Goal: Book appointment/travel/reservation

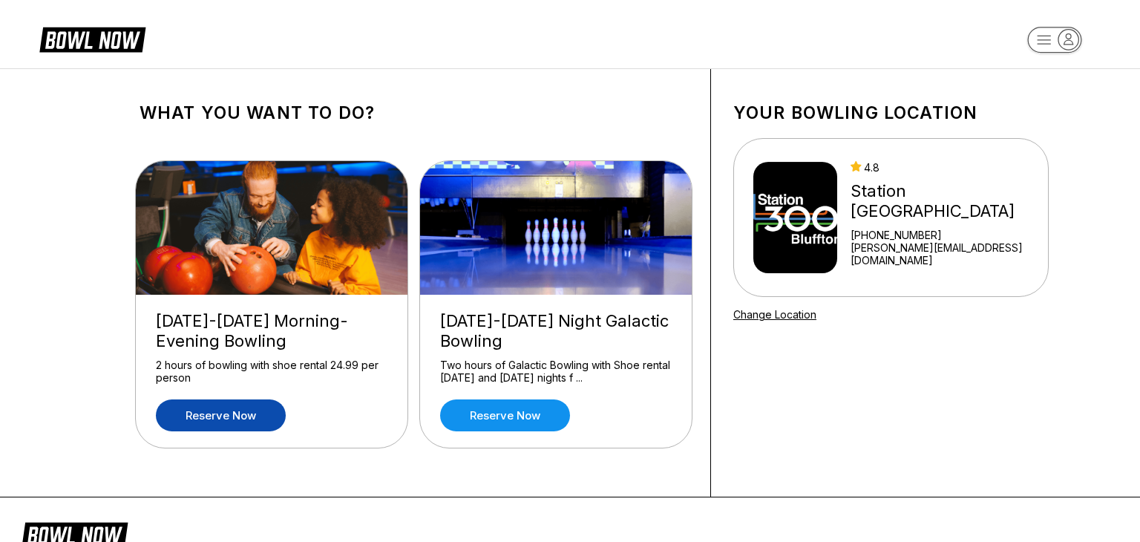
click at [226, 412] on link "Reserve now" at bounding box center [221, 415] width 130 height 32
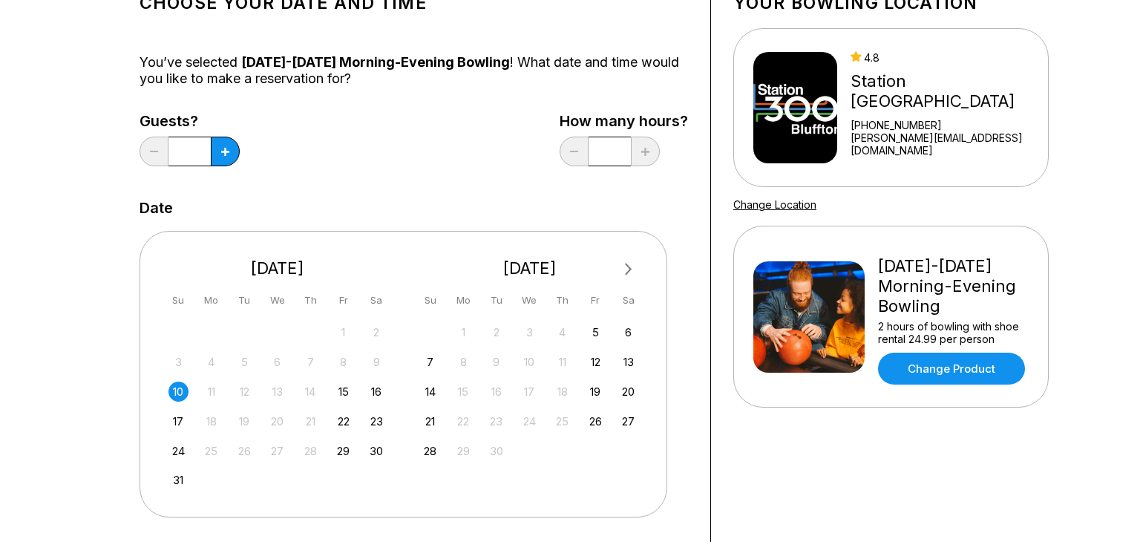
scroll to position [112, 0]
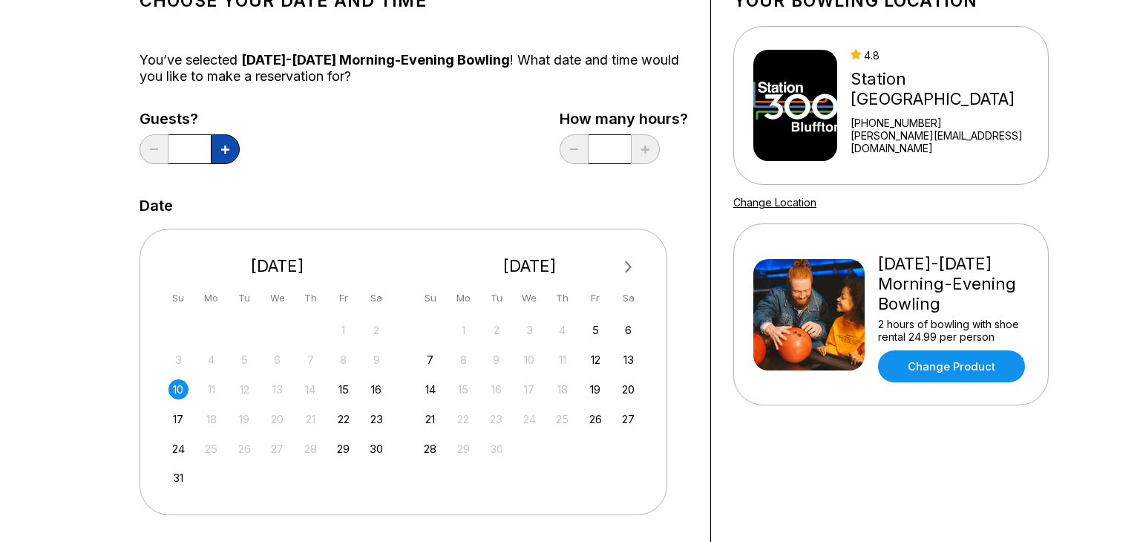
click at [221, 150] on icon at bounding box center [225, 149] width 8 height 8
type input "*"
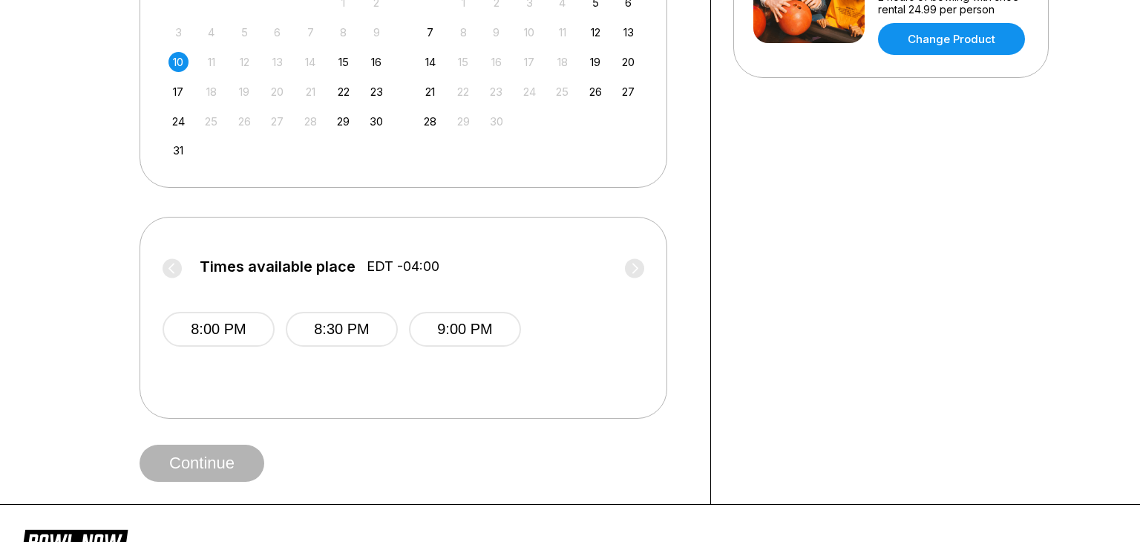
scroll to position [440, 0]
click at [635, 266] on label "Times available place EDT -04:00" at bounding box center [402, 269] width 481 height 24
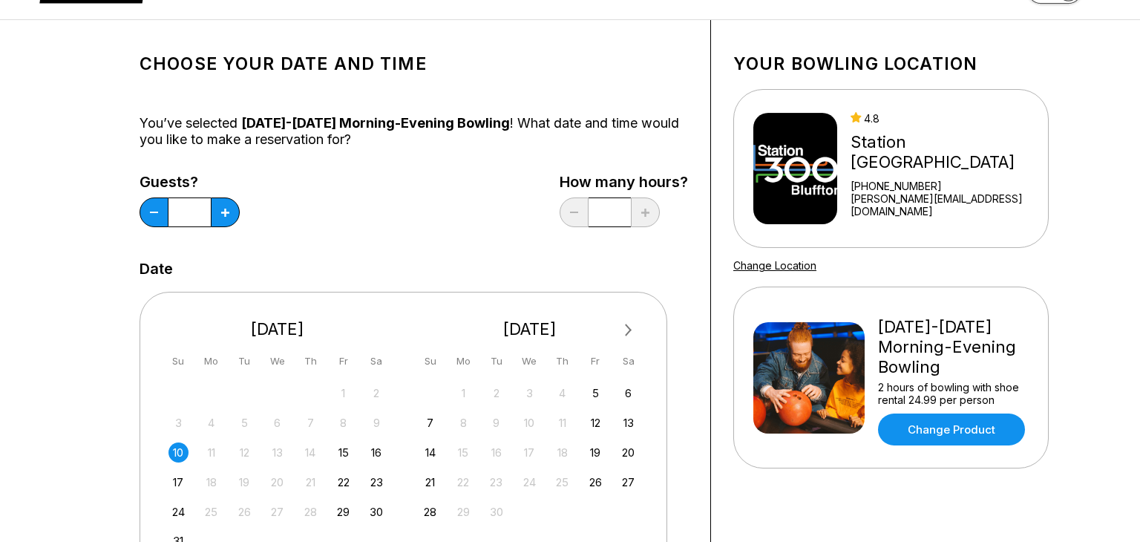
scroll to position [50, 0]
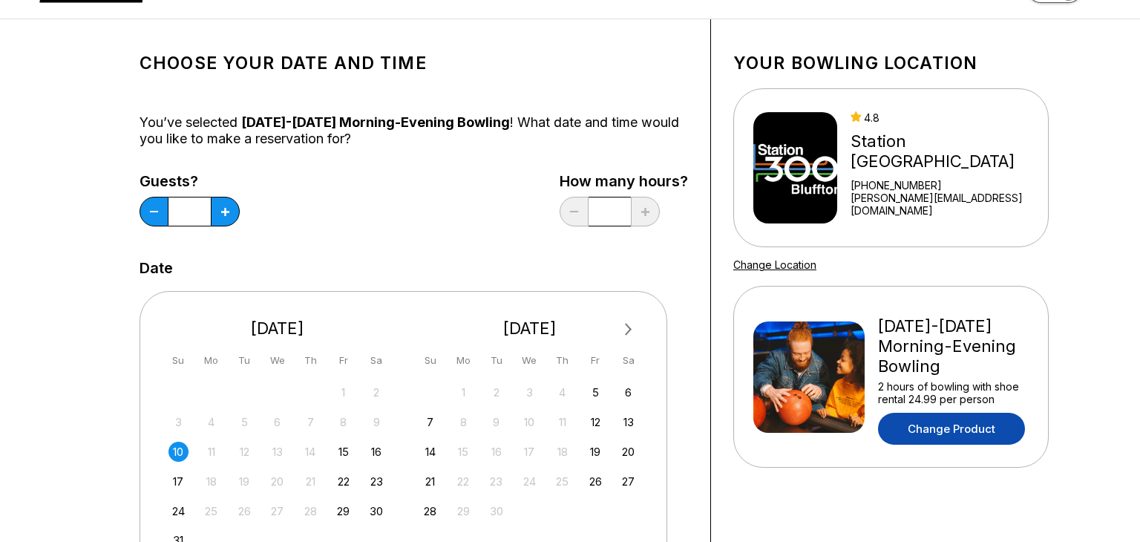
click at [905, 421] on link "Change Product" at bounding box center [951, 428] width 147 height 32
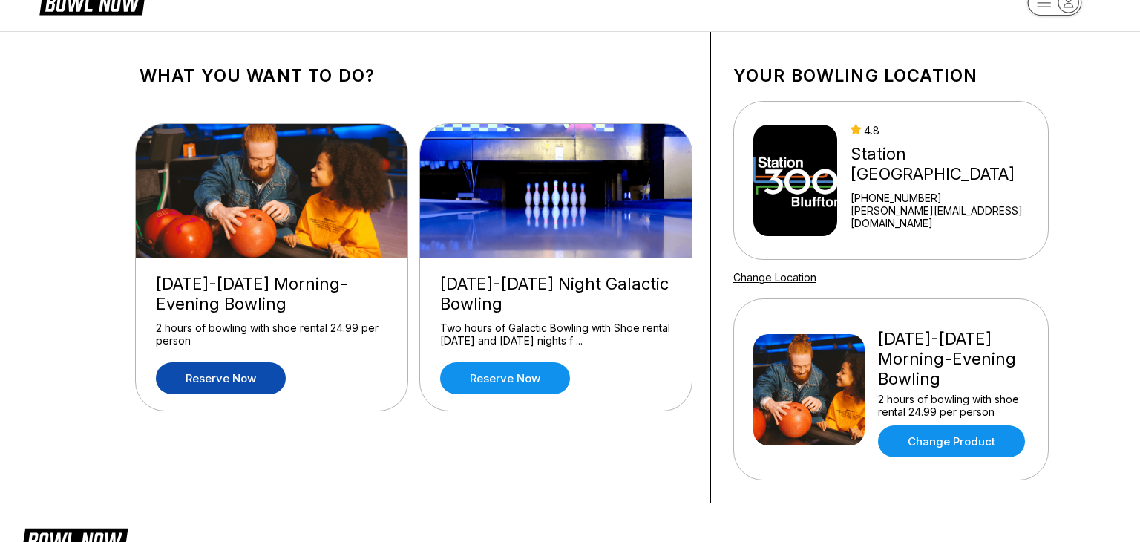
scroll to position [0, 0]
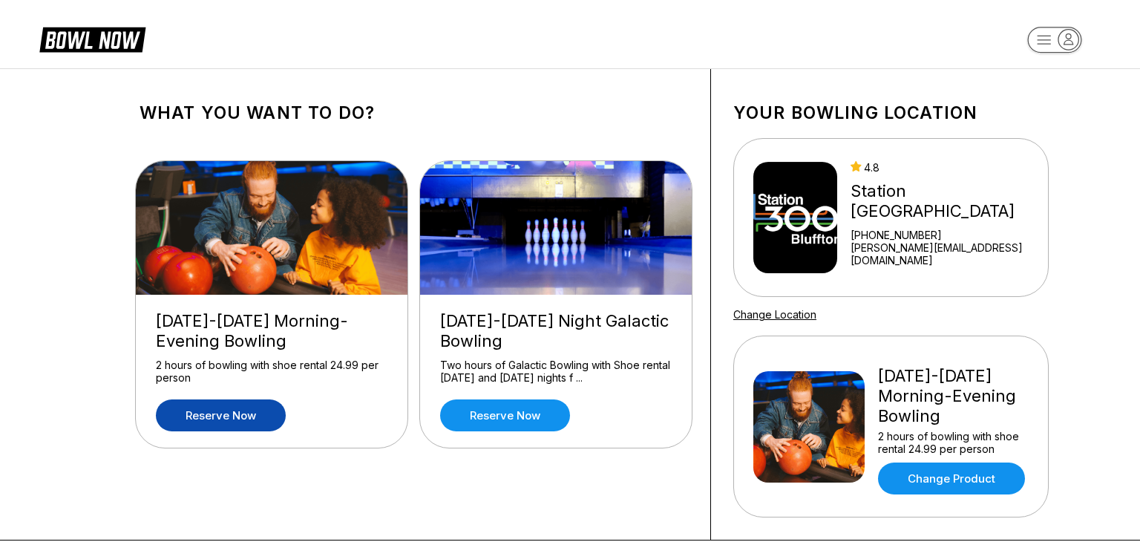
click at [233, 412] on link "Reserve now" at bounding box center [221, 415] width 130 height 32
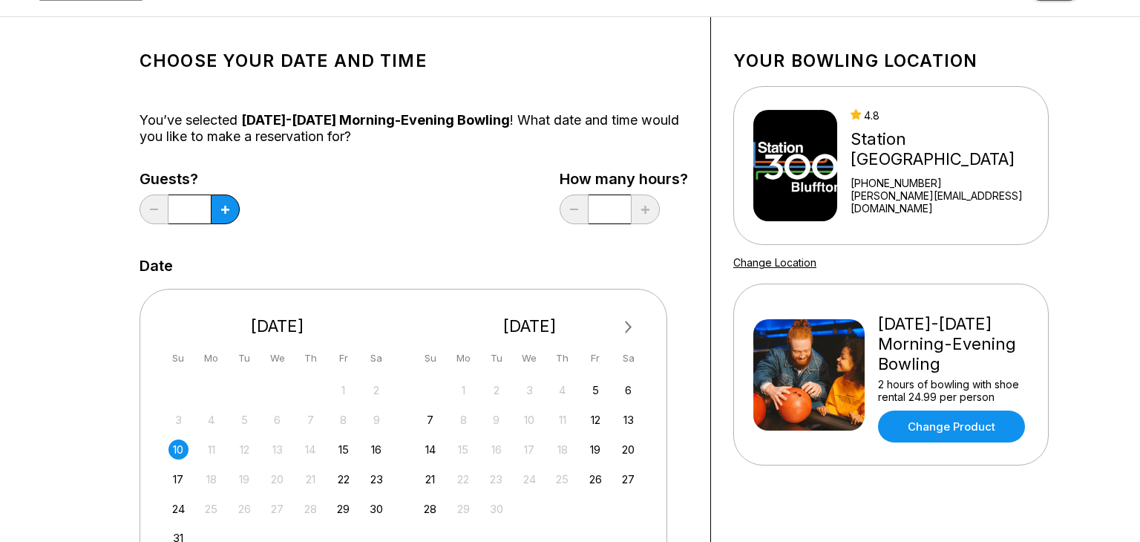
scroll to position [51, 0]
click at [226, 212] on icon at bounding box center [225, 210] width 8 height 8
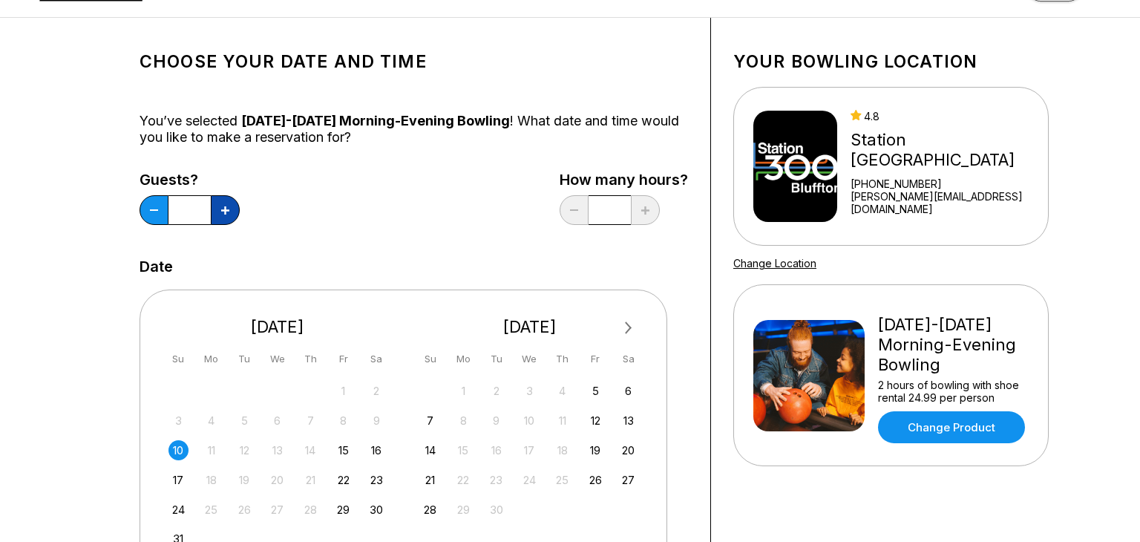
click at [226, 212] on icon at bounding box center [225, 210] width 8 height 8
type input "*"
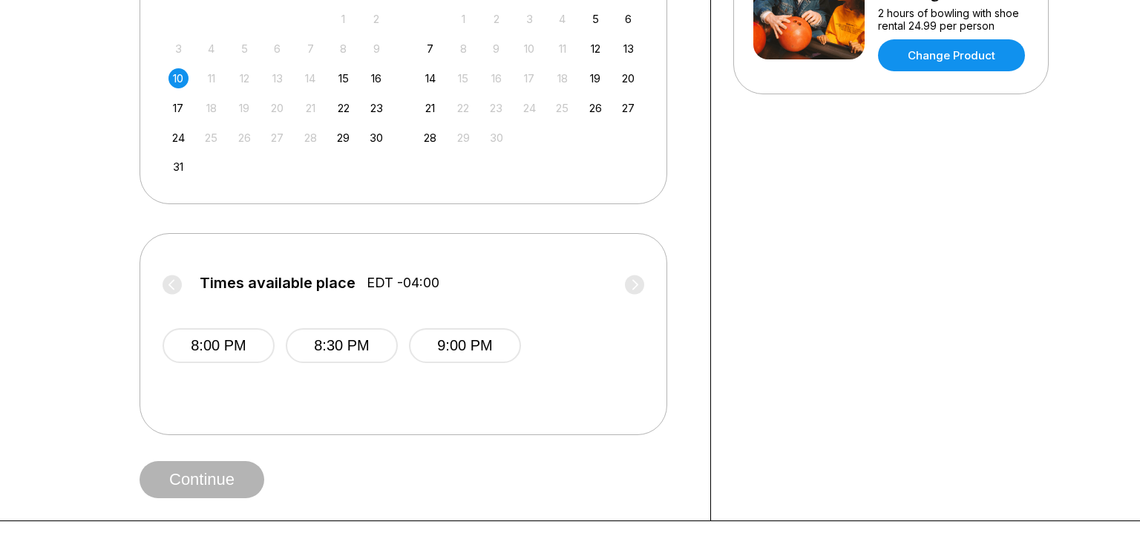
scroll to position [0, 0]
